Goal: Information Seeking & Learning: Learn about a topic

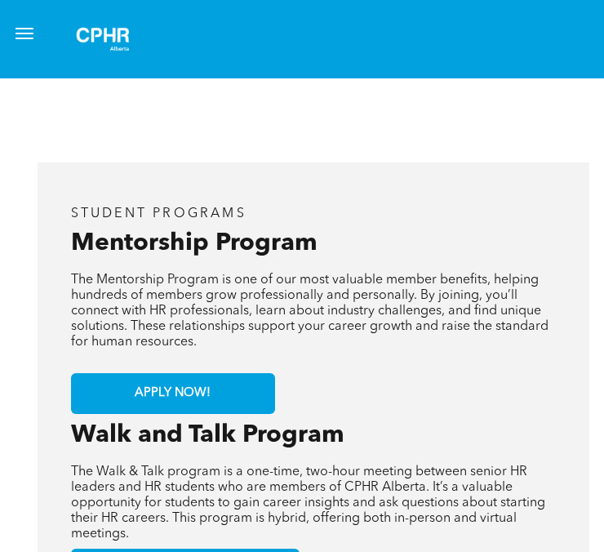
scroll to position [327, 0]
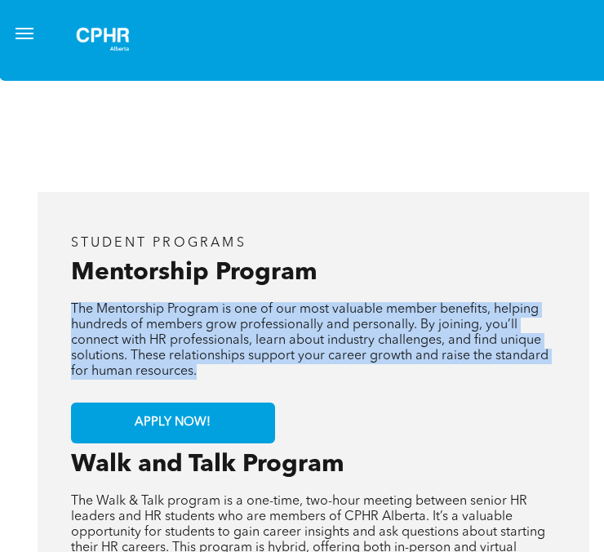
drag, startPoint x: 199, startPoint y: 355, endPoint x: 84, endPoint y: 296, distance: 129.7
click at [72, 302] on p "The Mentorship Program is one of our most valuable member benefits, helping hun…" at bounding box center [313, 341] width 484 height 78
drag, startPoint x: 113, startPoint y: 297, endPoint x: 533, endPoint y: 391, distance: 430.2
click at [542, 386] on div "student programs Mentorship Program The Mentorship Program is one of our most v…" at bounding box center [314, 442] width 552 height 500
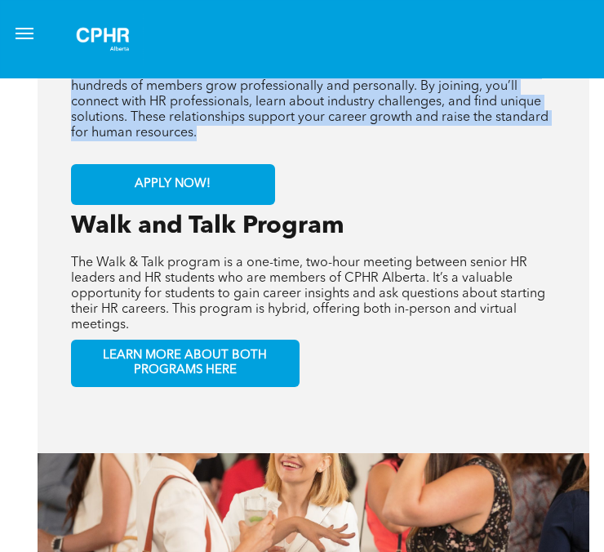
scroll to position [490, 0]
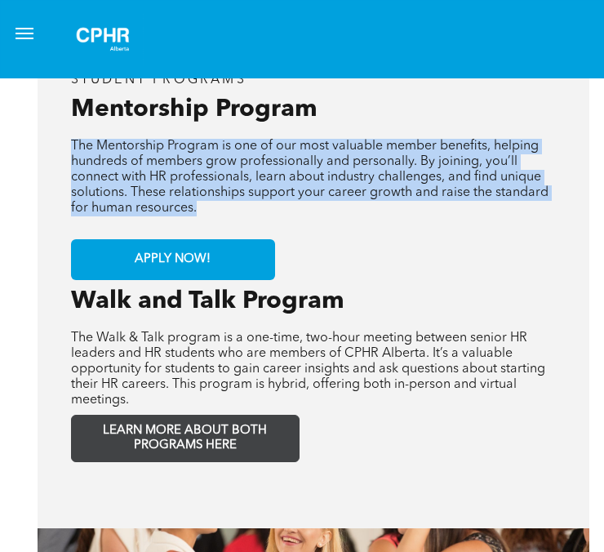
click at [182, 415] on link "LEARN MORE ABOUT BOTH PROGRAMS HERE" at bounding box center [185, 438] width 229 height 47
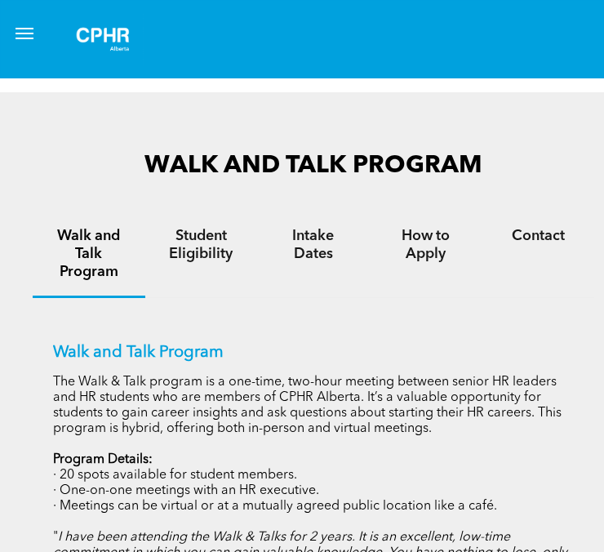
scroll to position [1027, 0]
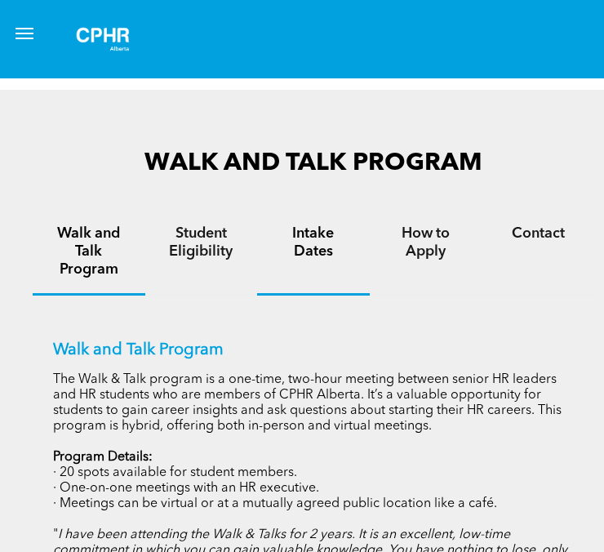
click at [320, 225] on h4 "Intake Dates" at bounding box center [313, 243] width 83 height 36
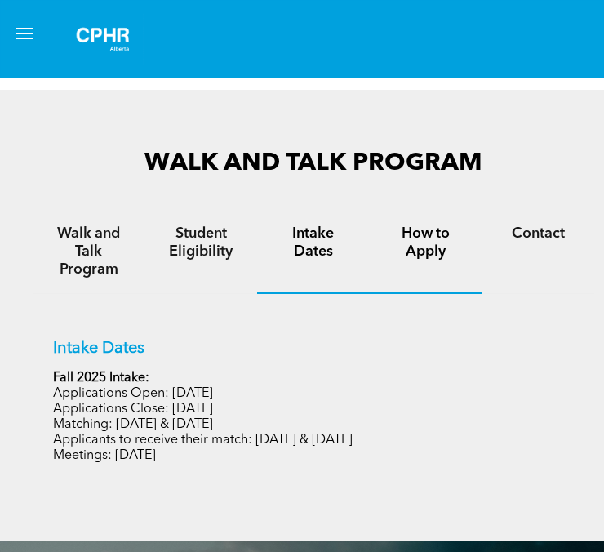
click at [415, 225] on h4 "How to Apply" at bounding box center [426, 243] width 83 height 36
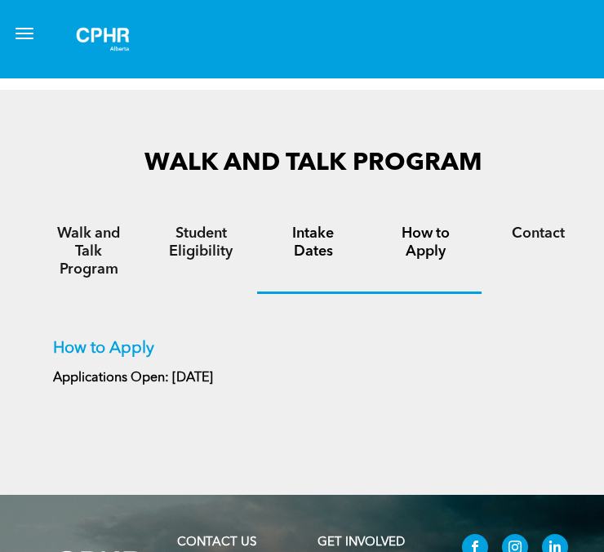
click at [339, 225] on h4 "Intake Dates" at bounding box center [313, 243] width 83 height 36
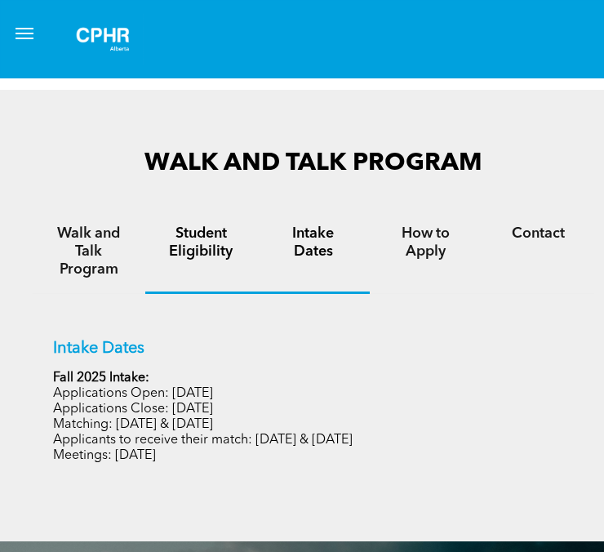
click at [197, 225] on h4 "Student Eligibility" at bounding box center [201, 243] width 83 height 36
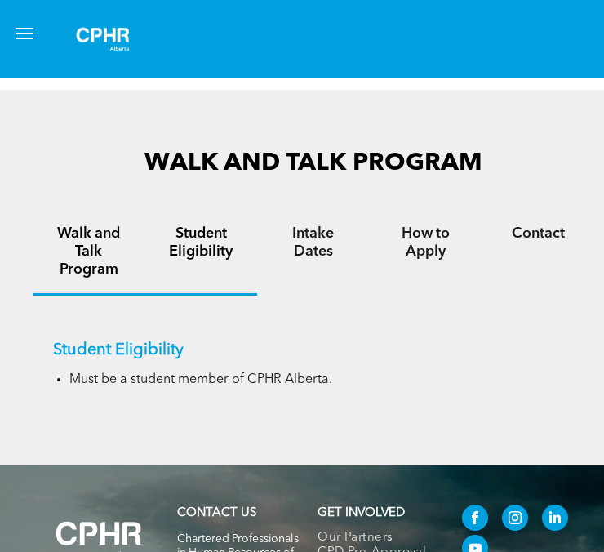
click at [111, 229] on h4 "Walk and Talk Program" at bounding box center [88, 252] width 83 height 54
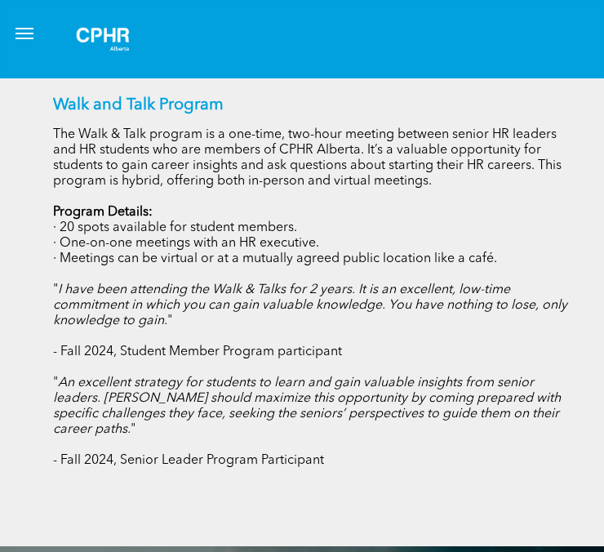
scroll to position [1272, 23]
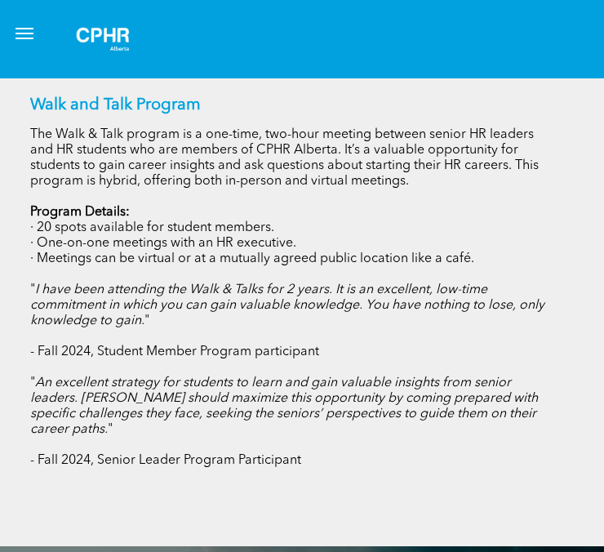
drag, startPoint x: 603, startPoint y: 399, endPoint x: 578, endPoint y: 388, distance: 27.0
click at [578, 388] on div "WALK AND TALK PROGRAM Walk and Talk Program Student Eligibility Intake Dates Ho…" at bounding box center [290, 196] width 627 height 702
click at [511, 396] on p "" An excellent strategy for students to learn and gain valuable insights from s…" at bounding box center [290, 407] width 521 height 62
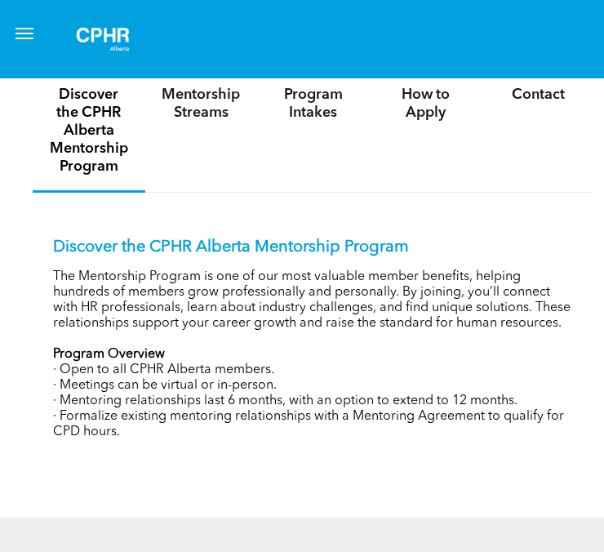
scroll to position [653, 0]
